Goal: Check status: Check status

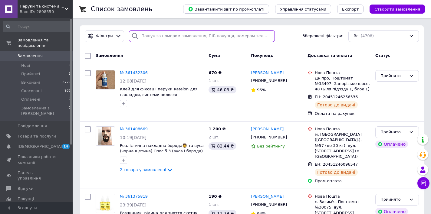
click at [162, 36] on input "search" at bounding box center [202, 36] width 146 height 12
paste input "361228491"
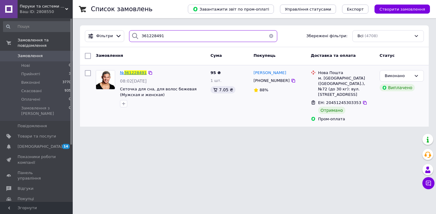
type input "361228491"
click at [141, 71] on span "361228491" at bounding box center [135, 73] width 22 height 5
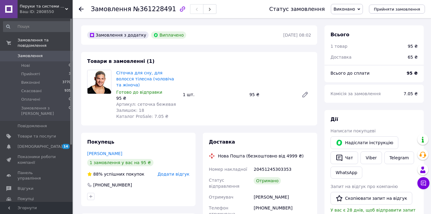
scroll to position [12, 0]
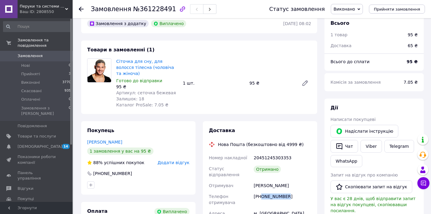
drag, startPoint x: 294, startPoint y: 191, endPoint x: 262, endPoint y: 189, distance: 32.1
click at [262, 191] on div "[PHONE_NUMBER]" at bounding box center [283, 199] width 60 height 17
copy div "0993101654"
drag, startPoint x: 50, startPoint y: 59, endPoint x: 48, endPoint y: 46, distance: 13.5
click at [50, 59] on link "Замовлення 0" at bounding box center [37, 56] width 75 height 10
